Goal: Information Seeking & Learning: Learn about a topic

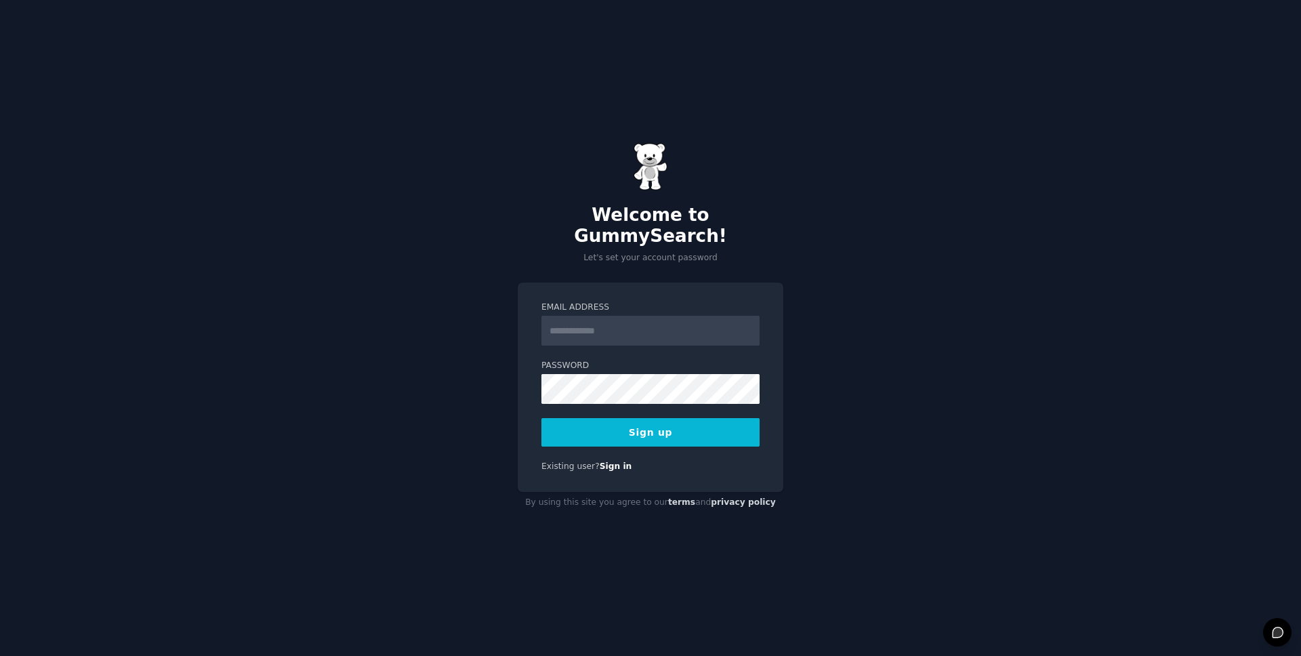
click at [644, 318] on input "Email Address" at bounding box center [650, 331] width 218 height 30
type input "**********"
click at [650, 424] on button "Sign up" at bounding box center [650, 432] width 218 height 28
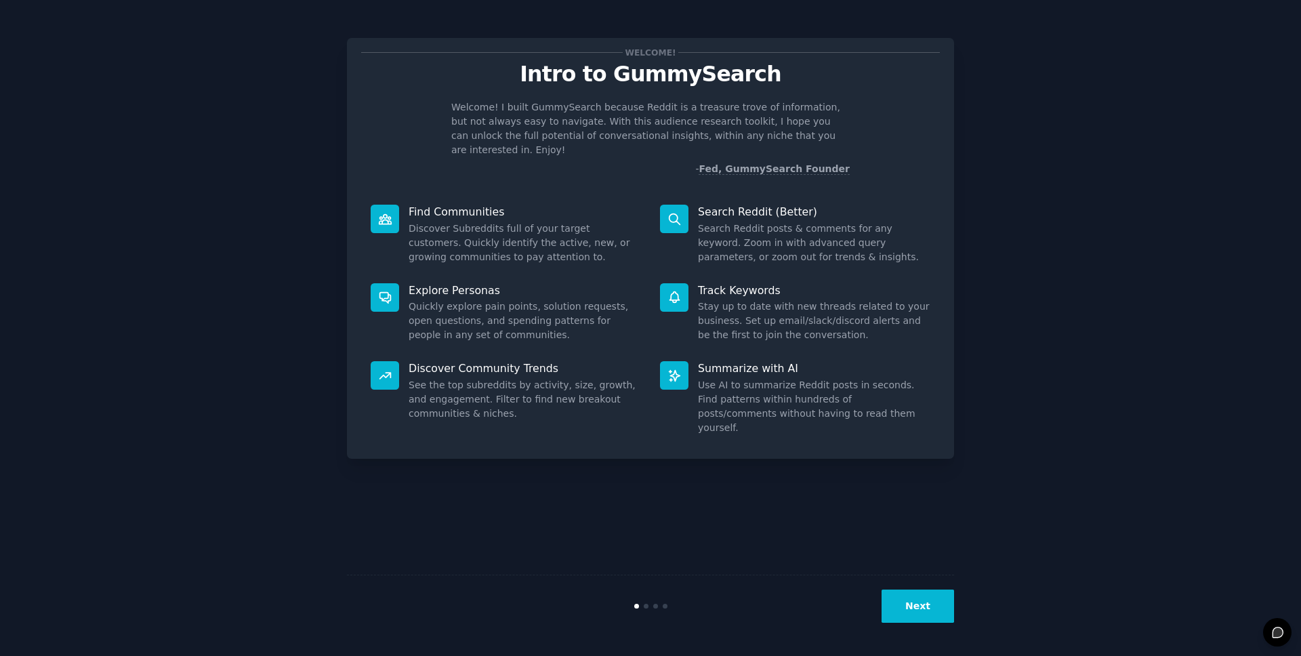
click at [921, 597] on button "Next" at bounding box center [918, 606] width 73 height 33
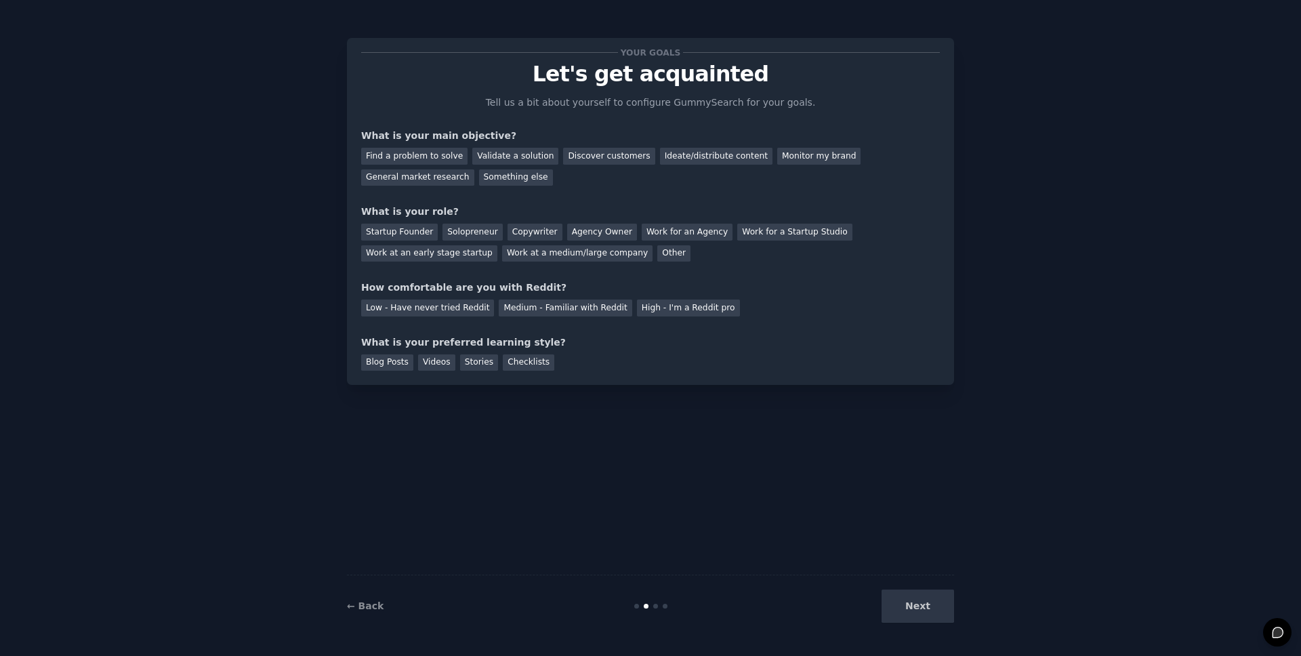
click at [928, 602] on div "Next" at bounding box center [852, 606] width 203 height 33
click at [915, 606] on div "Next" at bounding box center [852, 606] width 203 height 33
click at [434, 177] on div "General market research" at bounding box center [417, 177] width 113 height 17
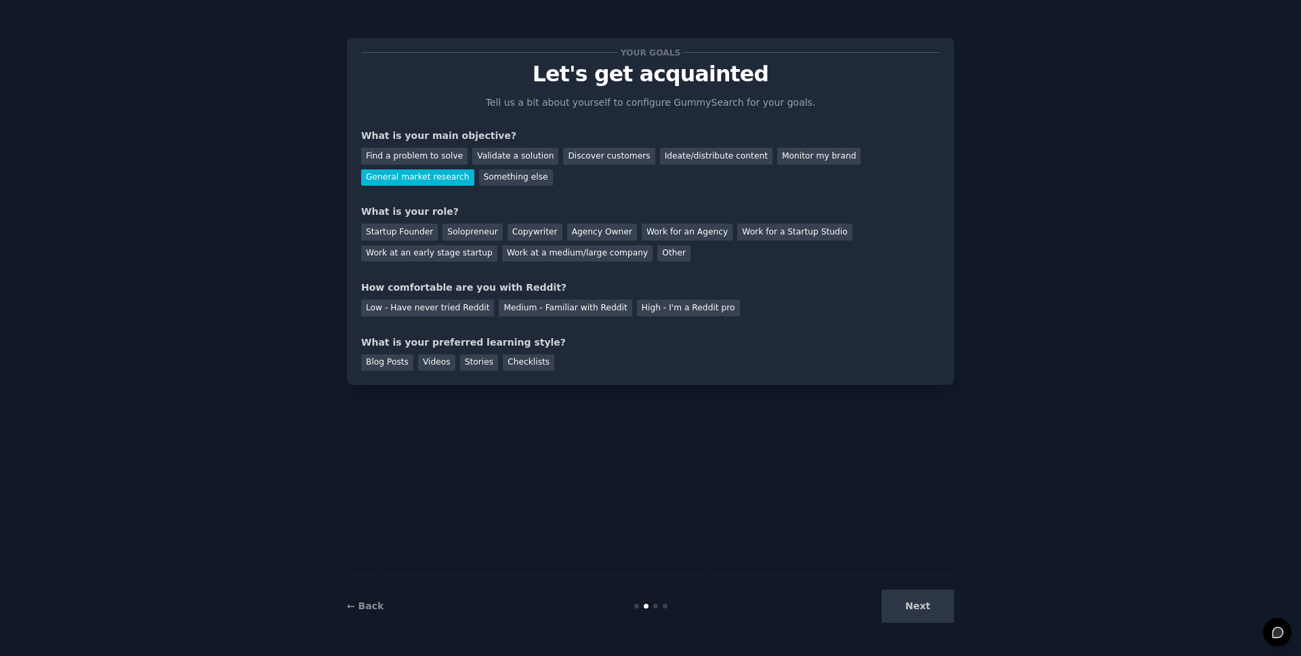
drag, startPoint x: 920, startPoint y: 598, endPoint x: 915, endPoint y: 589, distance: 10.3
click at [920, 598] on div "Next" at bounding box center [852, 606] width 203 height 33
click at [660, 258] on div "Other" at bounding box center [673, 253] width 33 height 17
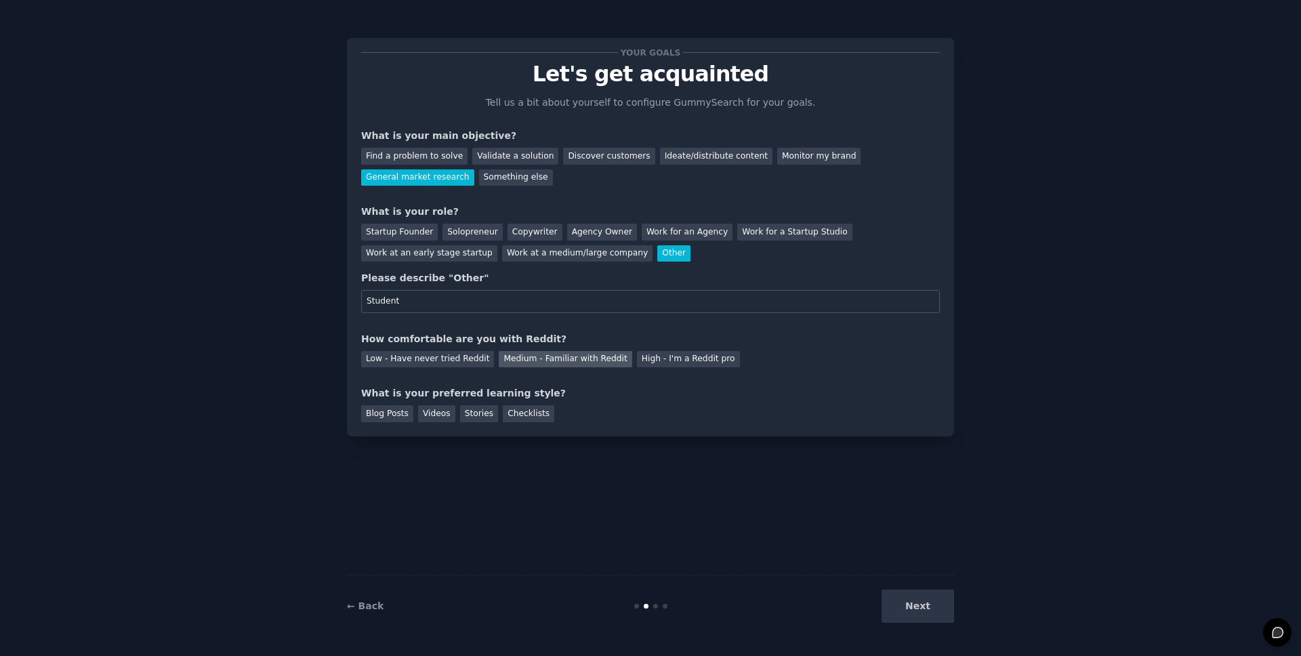
type input "Student"
click at [561, 365] on div "Medium - Familiar with Reddit" at bounding box center [565, 359] width 133 height 17
click at [512, 417] on div "Checklists" at bounding box center [529, 413] width 52 height 17
click at [471, 415] on div "Stories" at bounding box center [479, 413] width 38 height 17
click at [398, 415] on div "Blog Posts" at bounding box center [387, 413] width 52 height 17
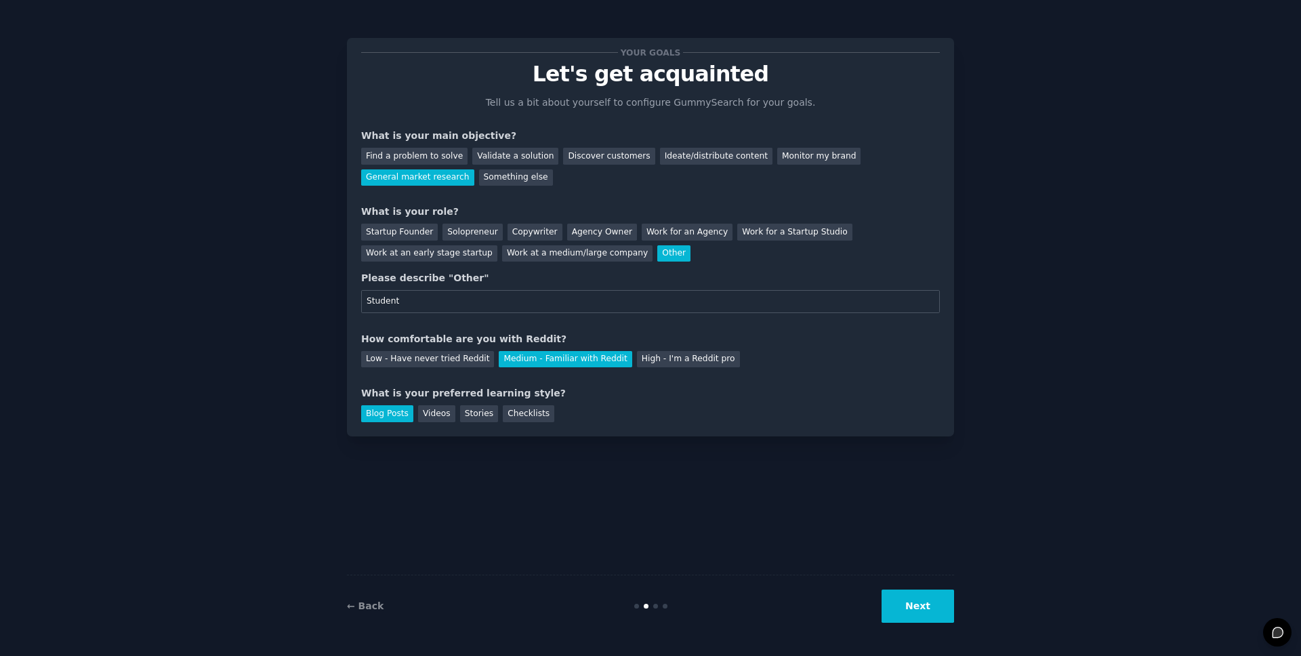
click at [927, 615] on button "Next" at bounding box center [918, 606] width 73 height 33
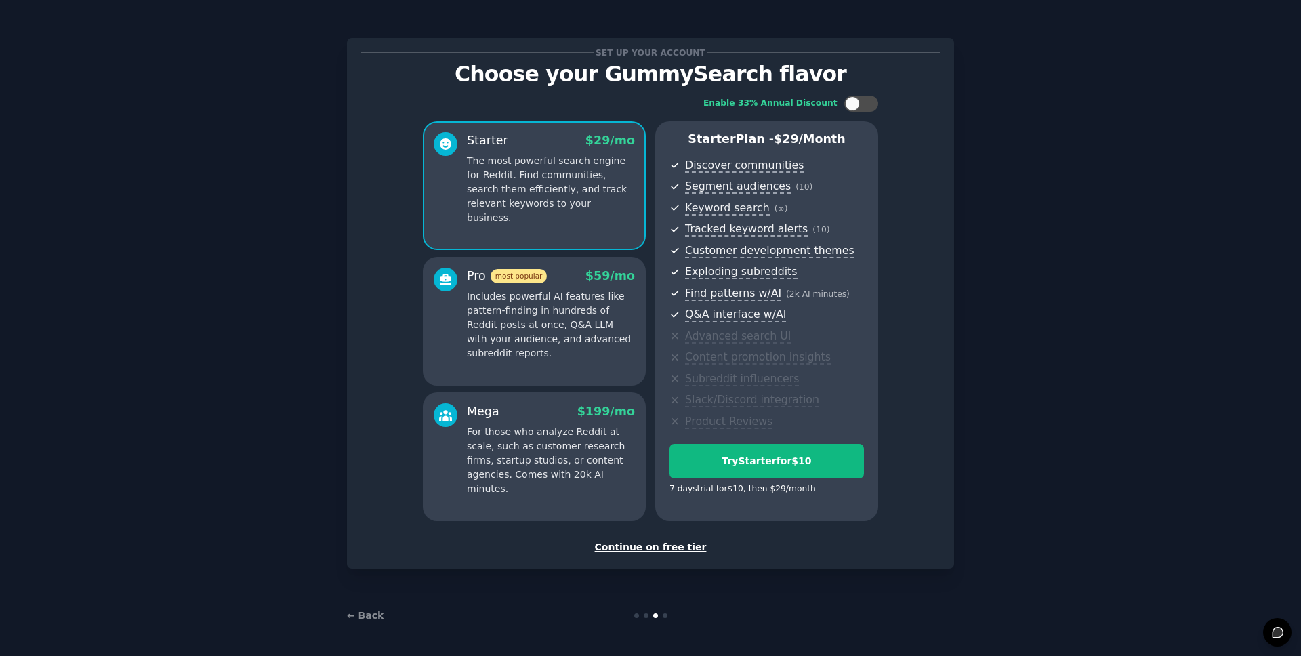
click at [671, 542] on div "Continue on free tier" at bounding box center [650, 547] width 579 height 14
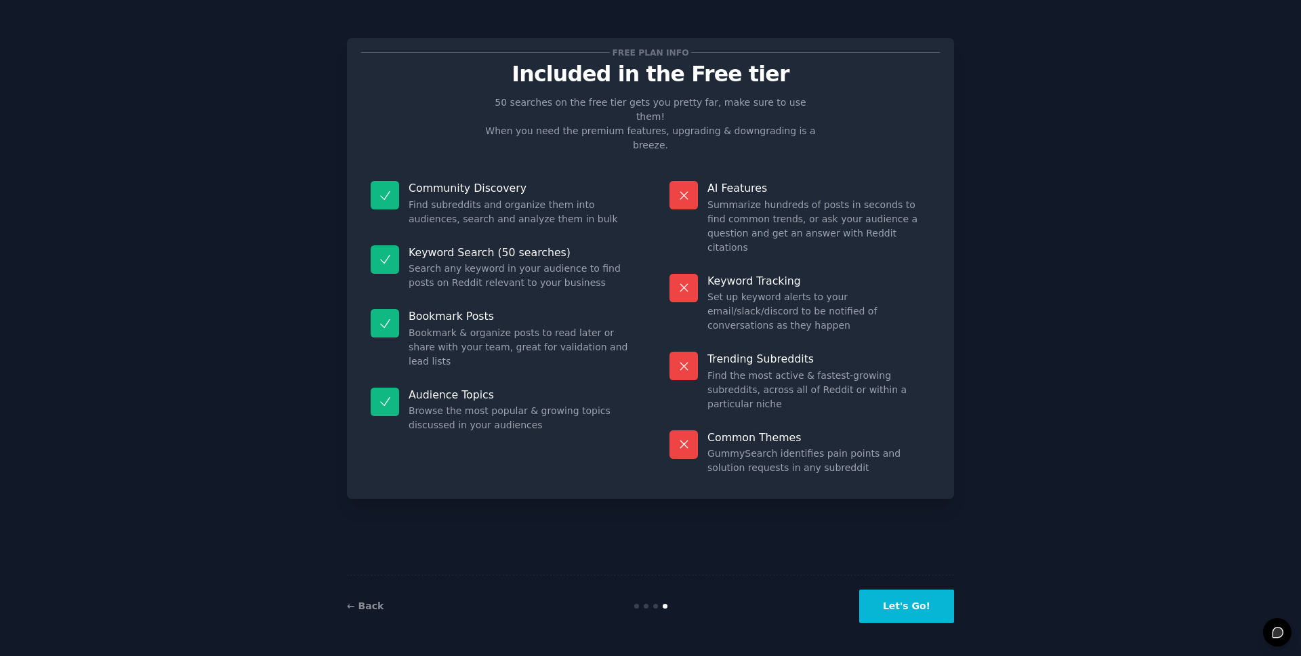
click at [932, 613] on button "Let's Go!" at bounding box center [906, 606] width 95 height 33
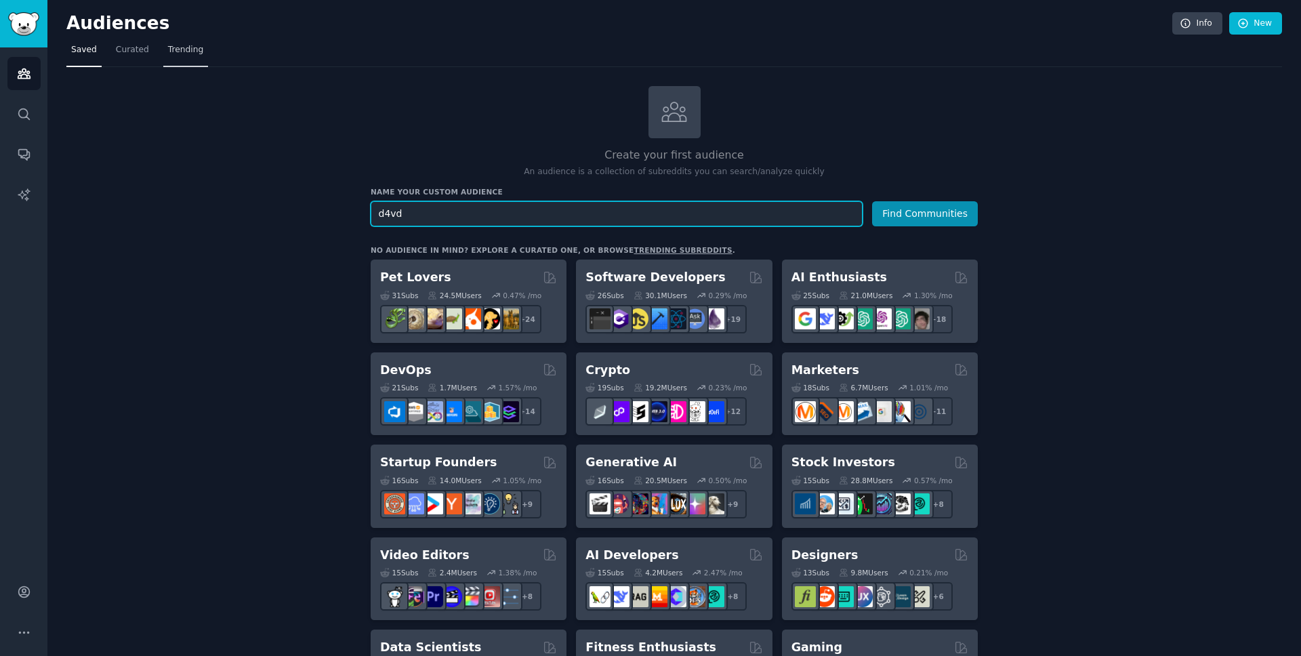
type input "d4vd"
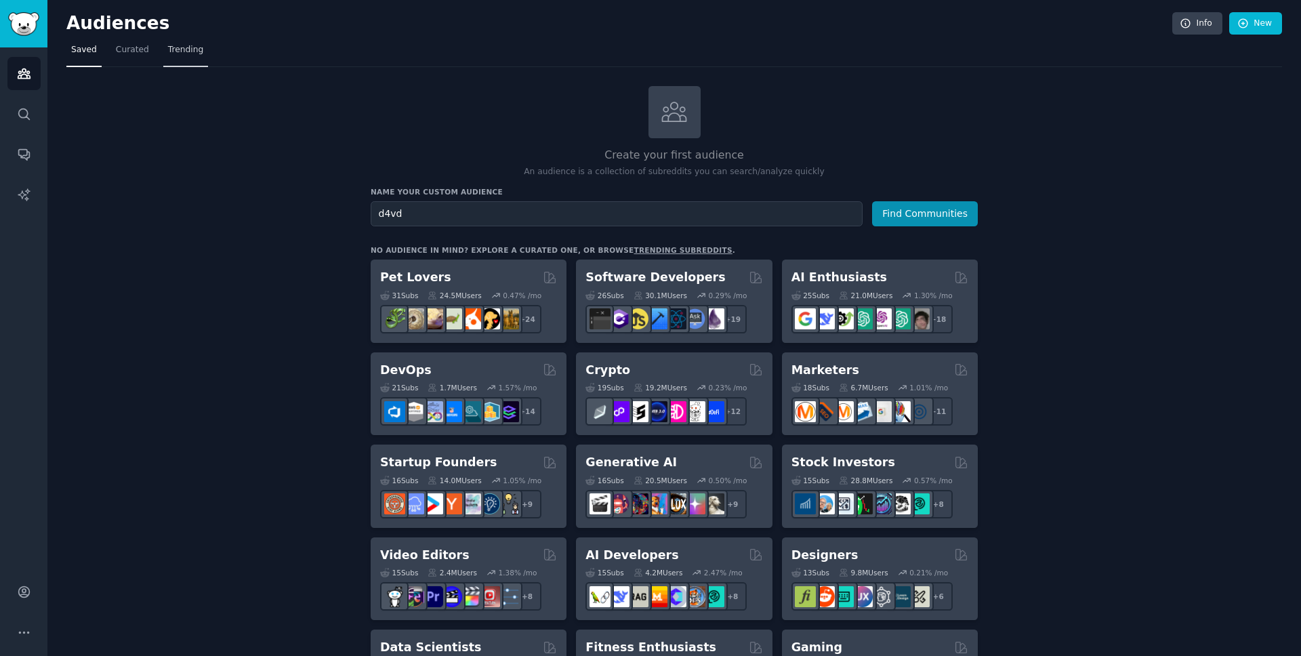
click at [205, 56] on link "Trending" at bounding box center [185, 53] width 45 height 28
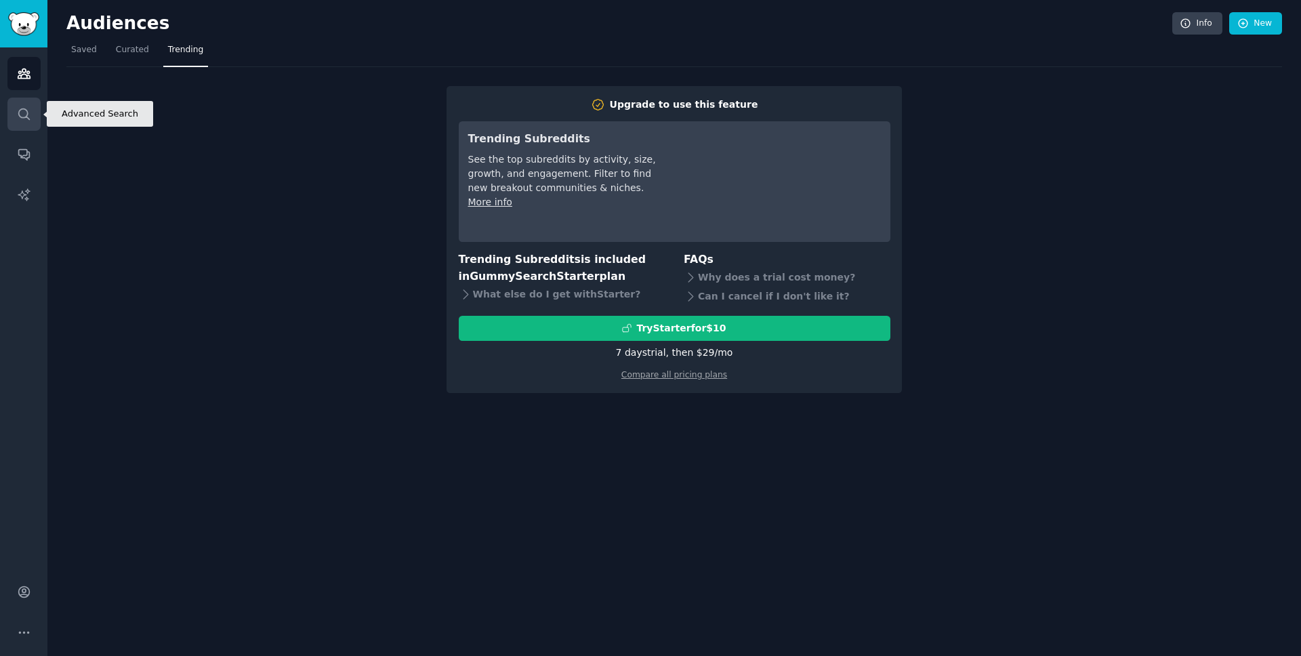
click at [20, 107] on icon "Sidebar" at bounding box center [24, 114] width 14 height 14
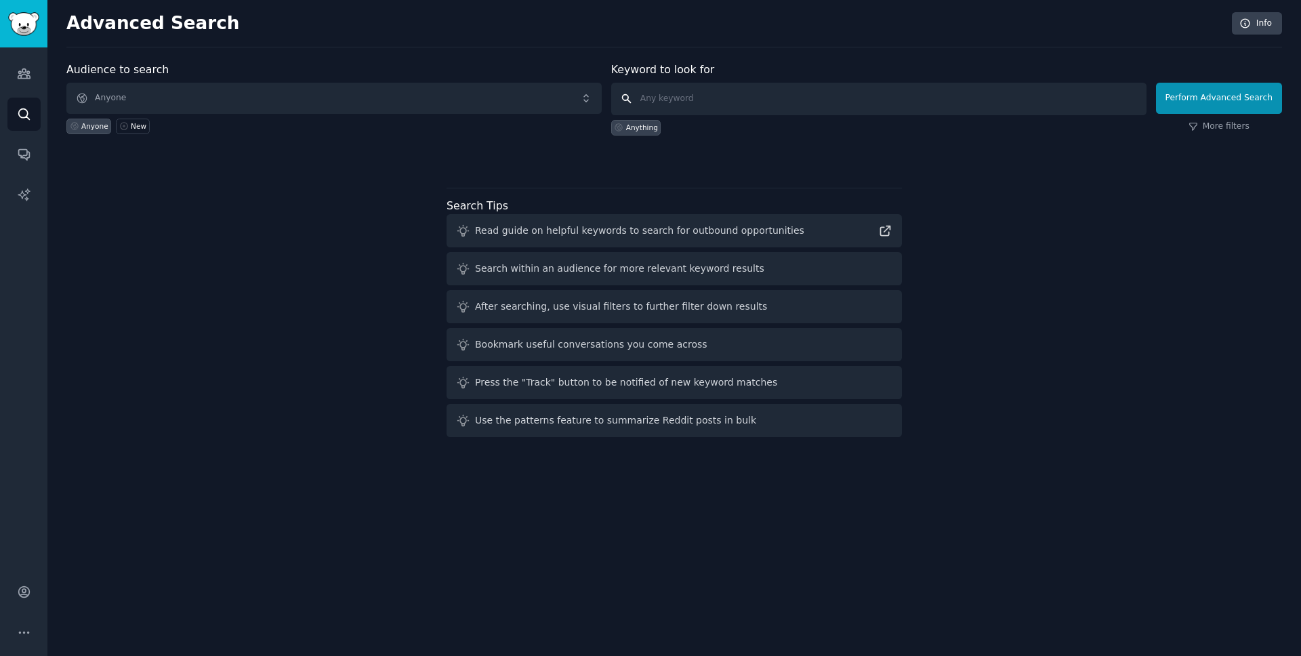
click at [737, 99] on input "text" at bounding box center [878, 99] width 535 height 33
type input "d4vd"
click at [1234, 119] on div "Perform Advanced Search More filters" at bounding box center [1219, 101] width 126 height 67
click at [1232, 125] on link "More filters" at bounding box center [1219, 127] width 61 height 12
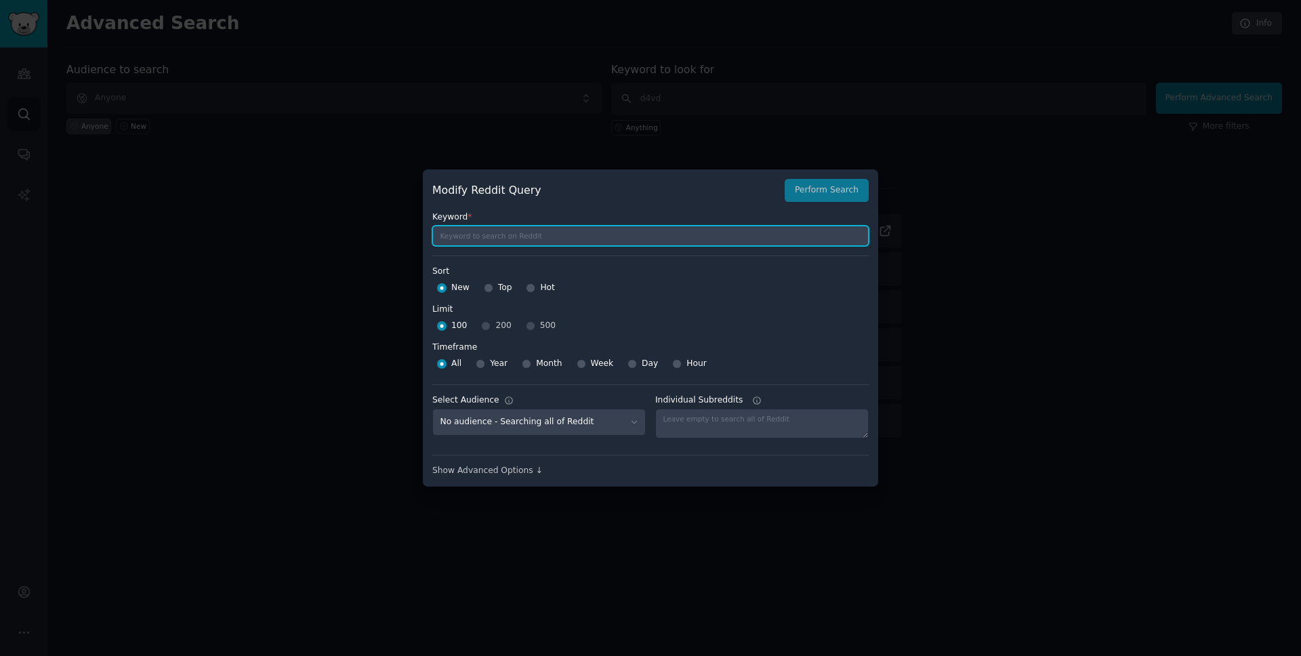
click at [497, 239] on input "text" at bounding box center [650, 236] width 436 height 20
type input "d4vd"
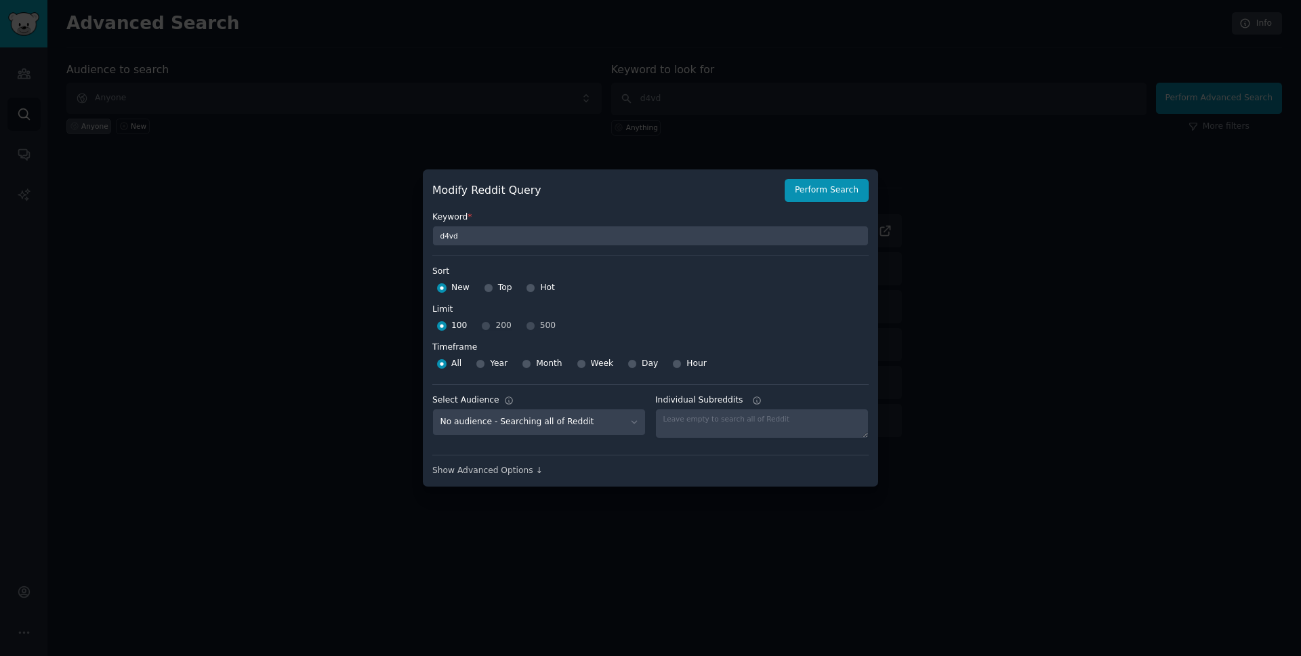
click at [531, 327] on div "100 200 500" at bounding box center [650, 326] width 436 height 22
click at [527, 326] on div "100 200 500" at bounding box center [650, 326] width 436 height 22
click at [487, 362] on div "Year" at bounding box center [492, 364] width 32 height 22
click at [478, 366] on input "Year" at bounding box center [480, 363] width 9 height 9
radio input "true"
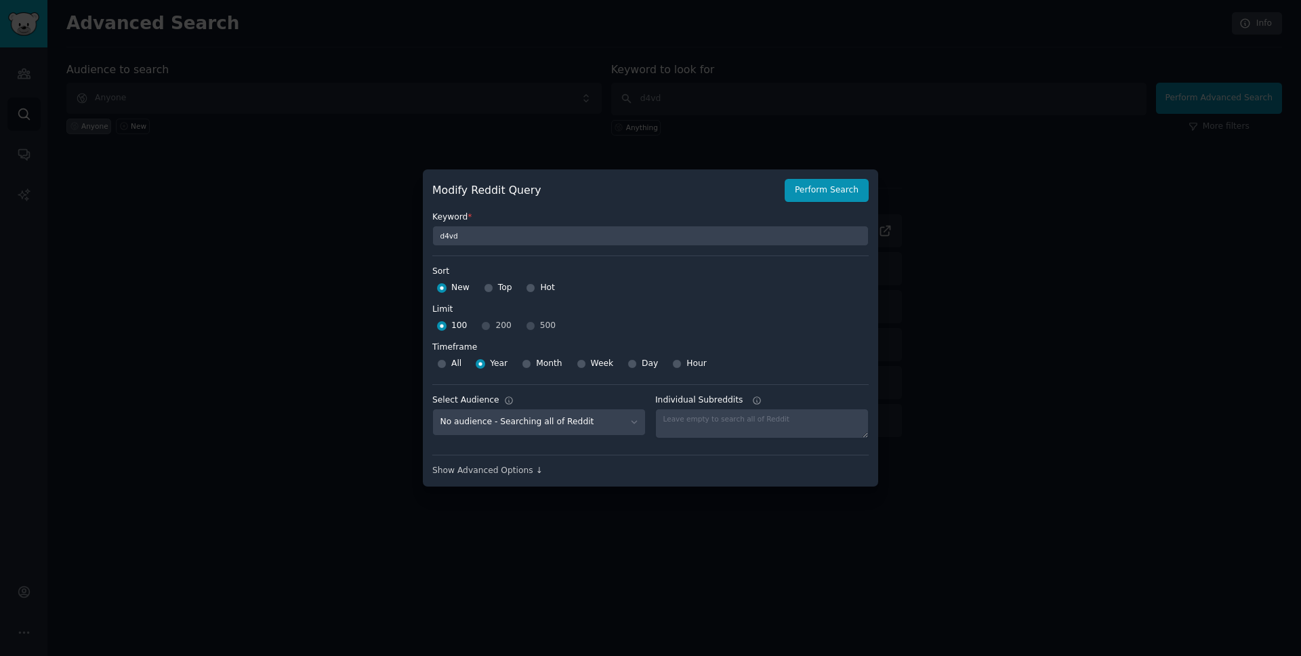
click at [535, 328] on div "100 200 500" at bounding box center [650, 326] width 436 height 22
click at [527, 328] on div "100 200 500" at bounding box center [650, 326] width 436 height 22
click at [529, 288] on input "Hot" at bounding box center [530, 287] width 9 height 9
radio input "true"
click at [492, 290] on input "Top" at bounding box center [488, 287] width 9 height 9
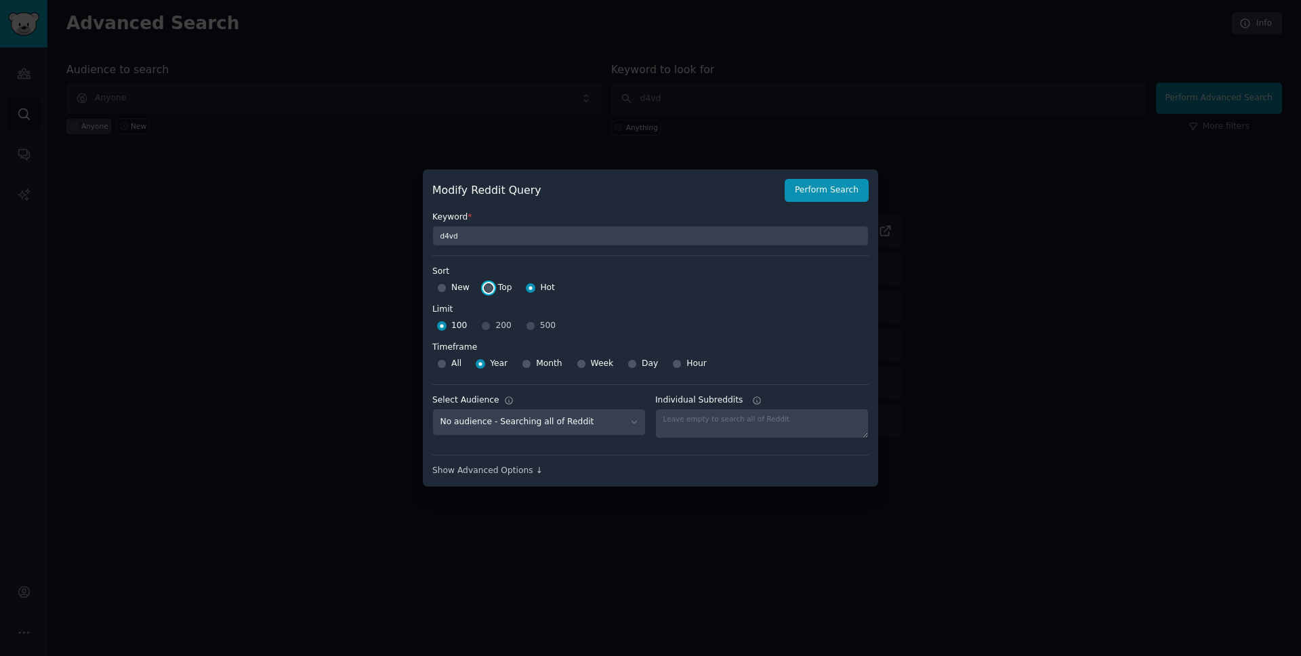
radio input "true"
click at [531, 288] on input "Hot" at bounding box center [530, 287] width 9 height 9
radio input "true"
click at [492, 290] on div at bounding box center [488, 288] width 9 height 12
click at [488, 289] on input "Top" at bounding box center [488, 287] width 9 height 9
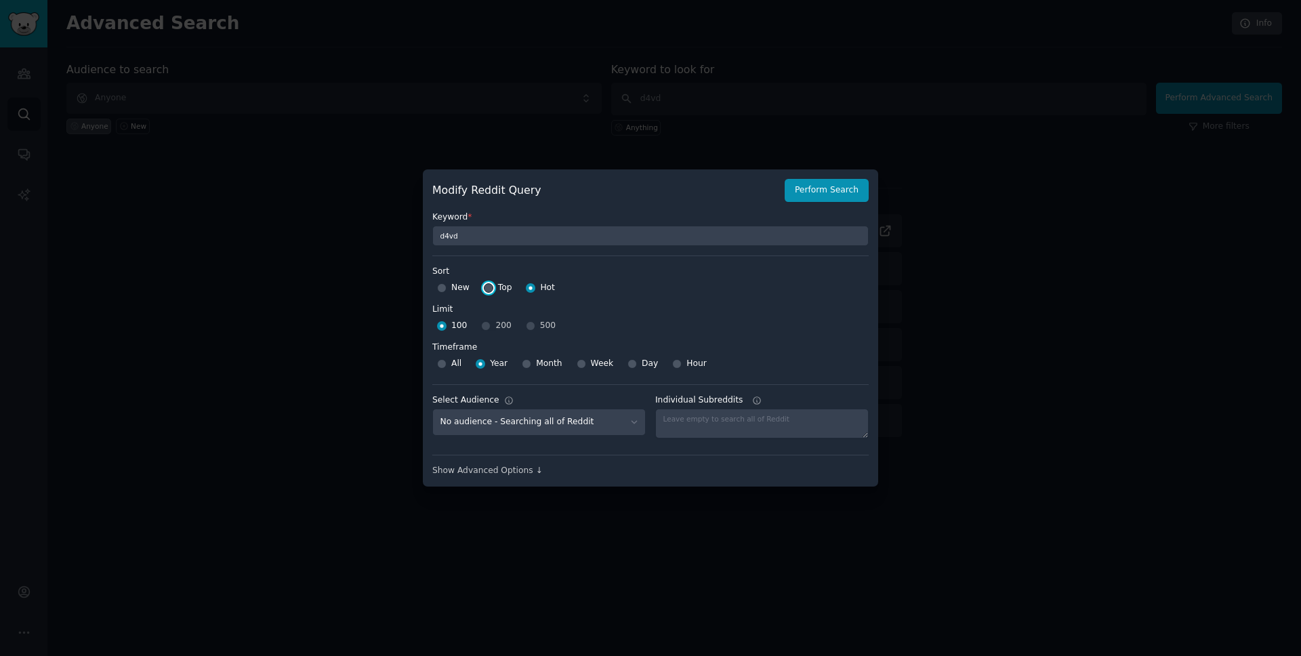
radio input "true"
click at [535, 459] on div "Show Advanced Options ↓" at bounding box center [650, 466] width 436 height 22
click at [529, 465] on div "Show Advanced Options ↓" at bounding box center [650, 471] width 436 height 12
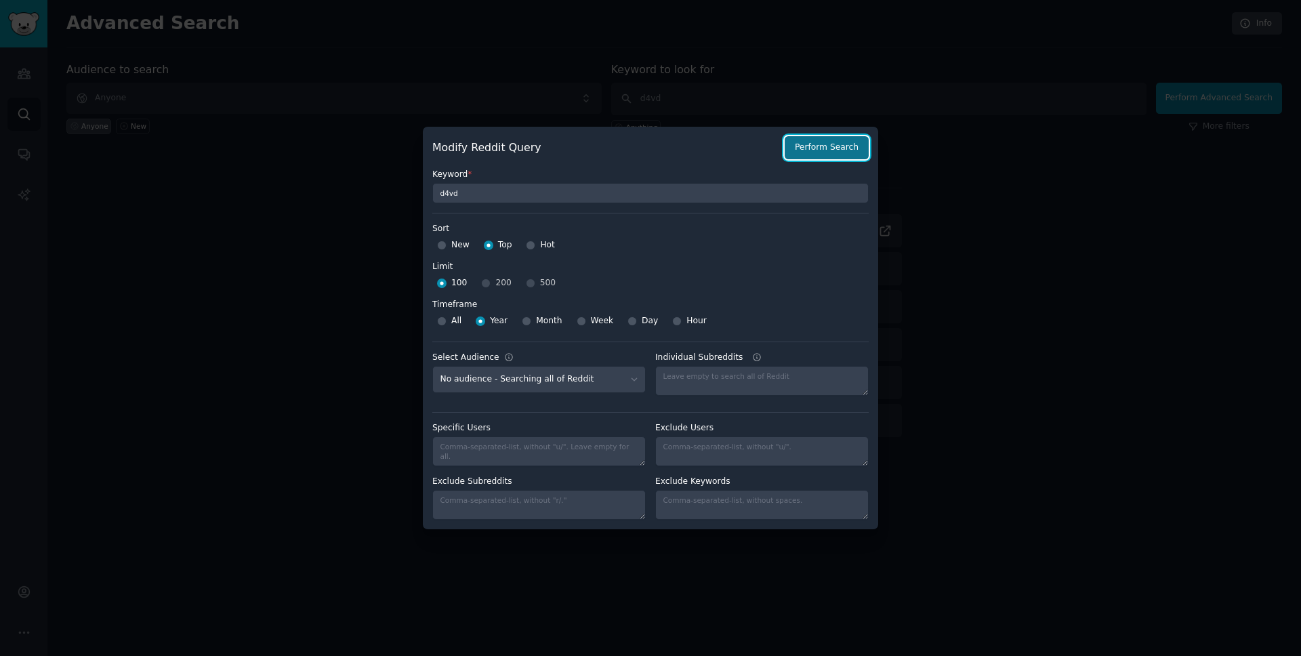
click at [810, 141] on button "Perform Search" at bounding box center [827, 147] width 84 height 23
